Goal: Obtain resource: Obtain resource

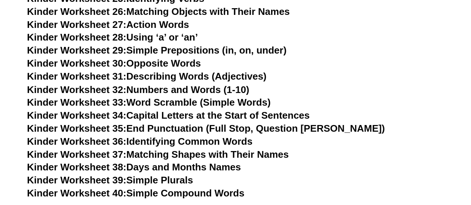
scroll to position [743, 0]
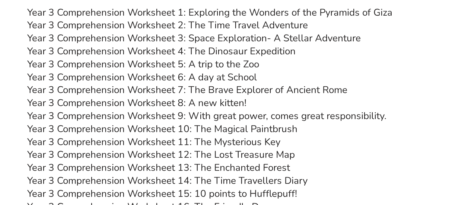
scroll to position [2731, 0]
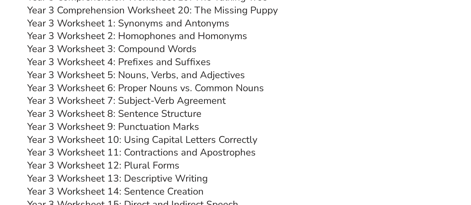
click at [177, 153] on link "Year 3 Worksheet 11: Contractions and Apostrophes" at bounding box center [141, 152] width 229 height 13
click at [170, 99] on link "Year 3 Worksheet 7: Subject-Verb Agreement" at bounding box center [126, 100] width 199 height 13
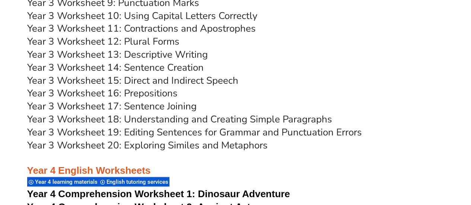
click at [141, 66] on link "Year 3 Worksheet 14: Sentence Creation" at bounding box center [115, 67] width 177 height 13
click at [154, 130] on link "Year 3 Worksheet 19: Editing Sentences for Grammar and Punctuation Errors" at bounding box center [194, 132] width 335 height 13
click at [108, 104] on link "Year 3 Worksheet 17: Sentence Joining" at bounding box center [112, 106] width 170 height 13
click at [215, 116] on link "Year 3 Worksheet 18: Understanding and Creating Simple Paragraphs" at bounding box center [179, 119] width 305 height 13
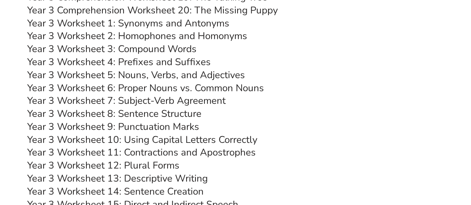
scroll to position [2607, 0]
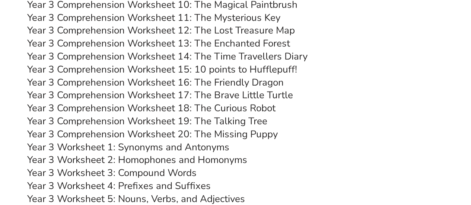
click at [186, 133] on link "Year 3 Comprehension Worksheet 20: The Missing Puppy" at bounding box center [152, 134] width 251 height 13
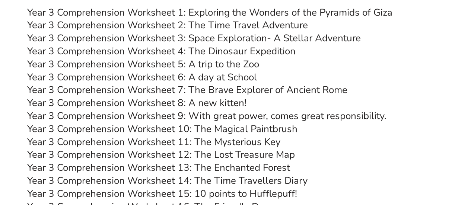
scroll to position [2358, 0]
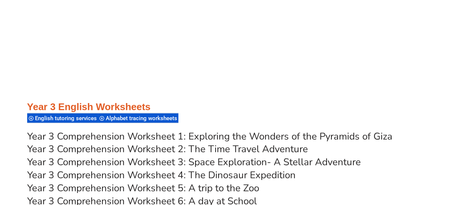
click at [171, 137] on link "Year 3 Comprehension Worksheet 1: Exploring the Wonders of the Pyramids of Giza" at bounding box center [210, 136] width 366 height 13
